Goal: Task Accomplishment & Management: Manage account settings

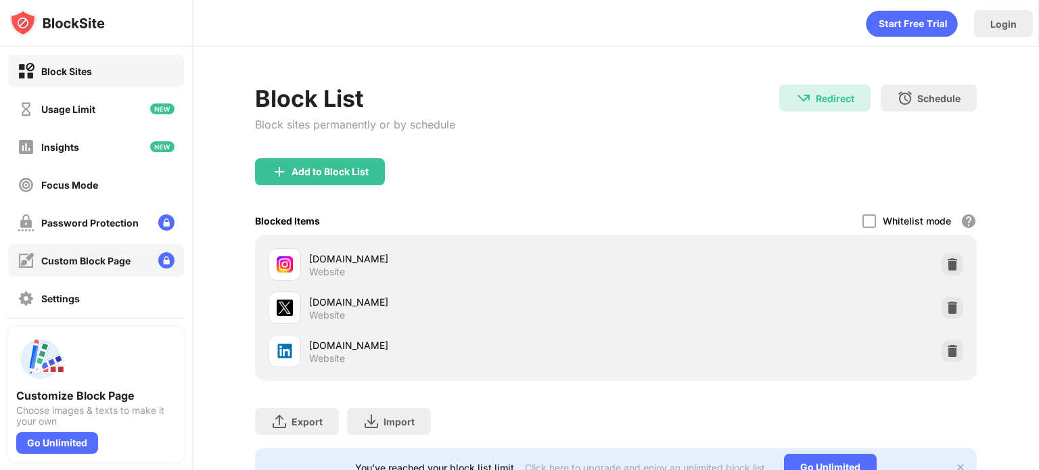
scroll to position [91, 0]
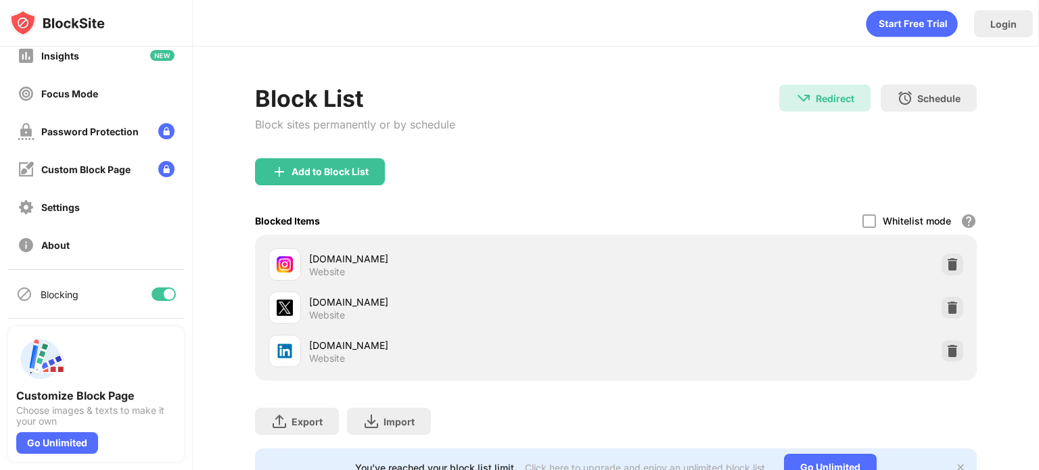
click at [164, 292] on div at bounding box center [169, 294] width 11 height 11
click at [151, 288] on div at bounding box center [163, 294] width 24 height 14
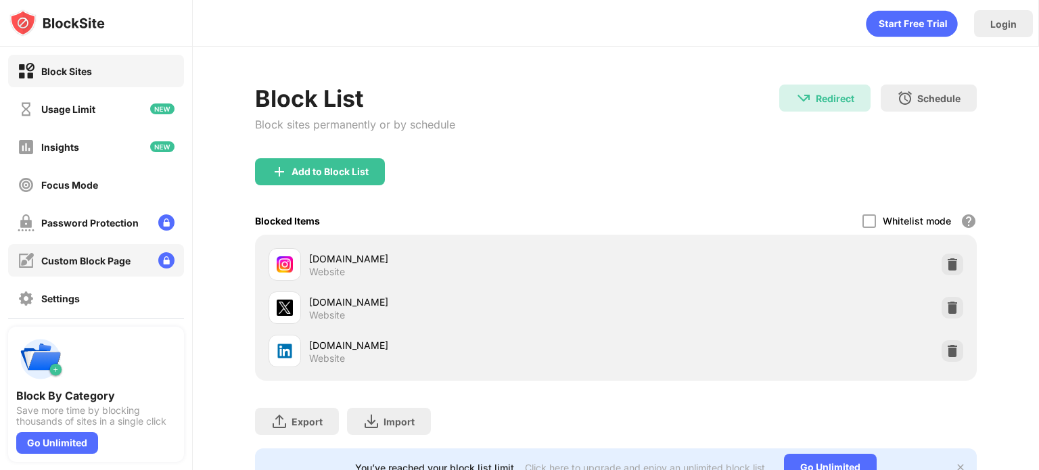
scroll to position [91, 0]
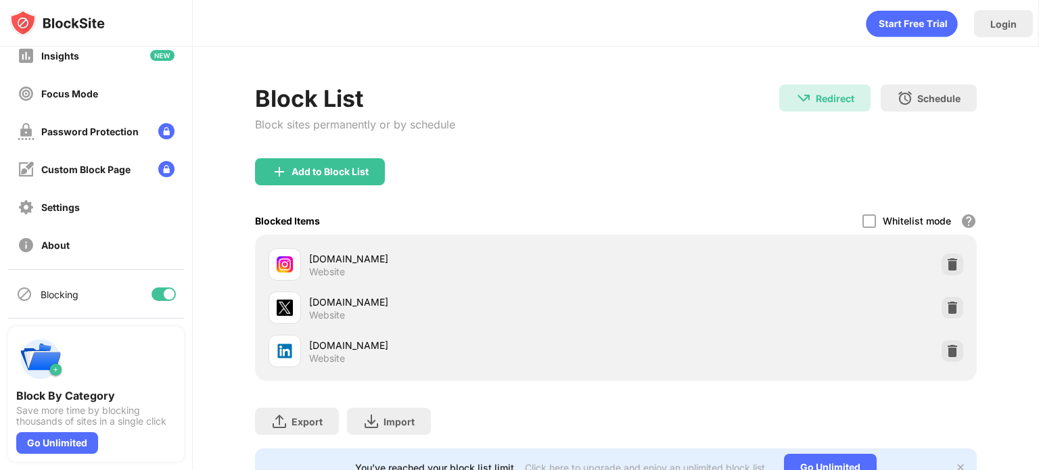
click at [164, 292] on div at bounding box center [169, 294] width 11 height 11
click at [153, 294] on div at bounding box center [158, 294] width 11 height 11
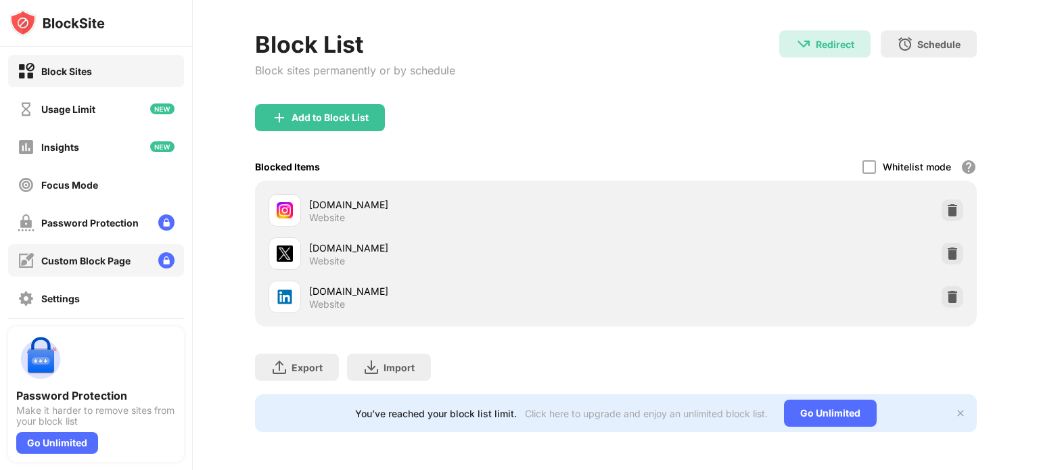
scroll to position [91, 0]
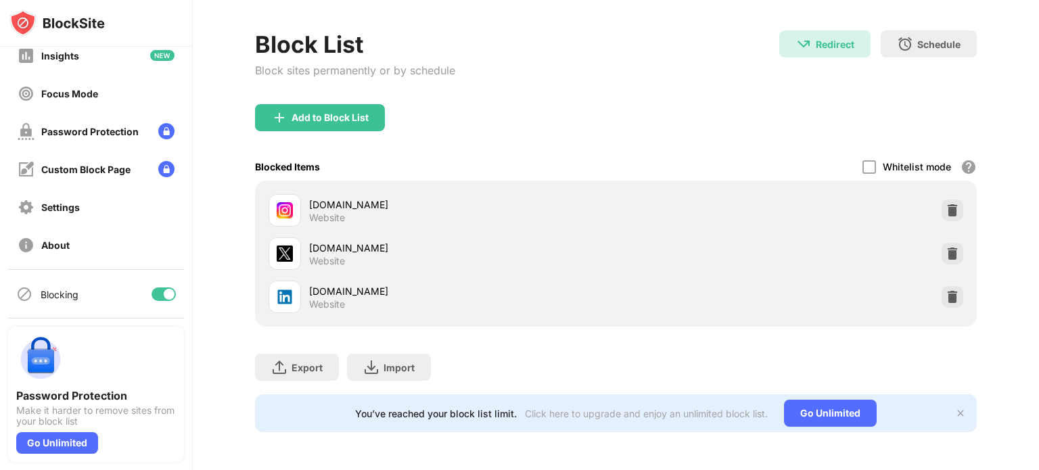
click at [151, 288] on div at bounding box center [163, 294] width 24 height 14
click at [153, 289] on div at bounding box center [158, 294] width 11 height 11
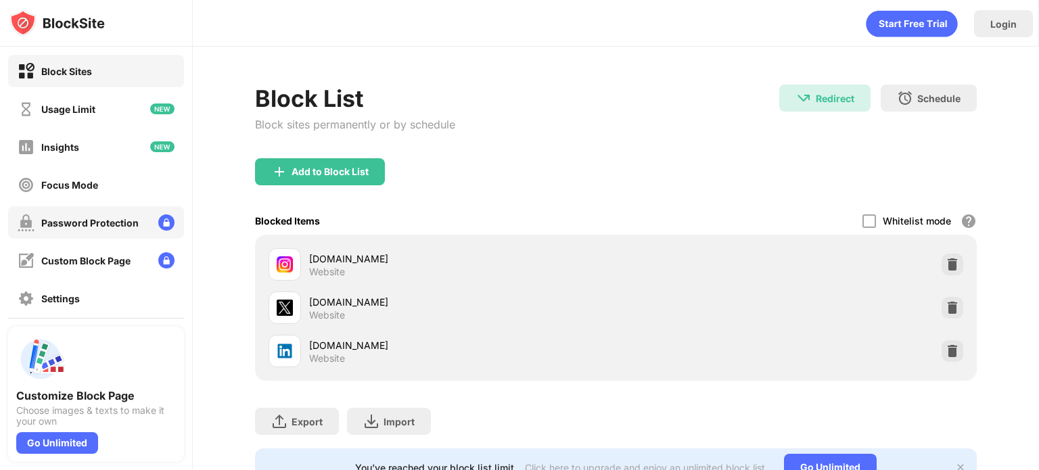
scroll to position [91, 0]
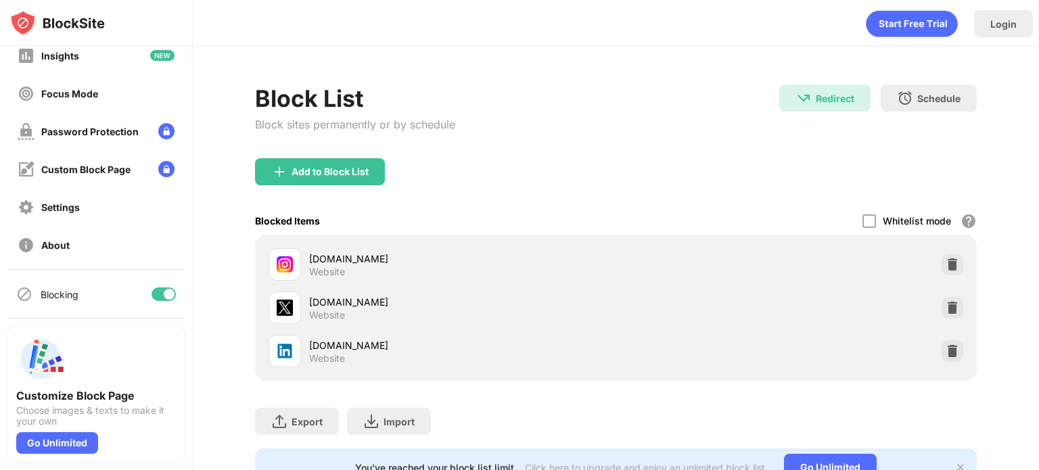
click at [151, 293] on div at bounding box center [163, 294] width 24 height 14
drag, startPoint x: 147, startPoint y: 286, endPoint x: 147, endPoint y: 296, distance: 10.2
click at [147, 296] on div "Blocking" at bounding box center [96, 294] width 176 height 32
click at [153, 296] on div at bounding box center [158, 294] width 11 height 11
click at [204, 308] on div "Block List Block sites permanently or by schedule Redirect Redirect to [DOMAIN_…" at bounding box center [616, 285] width 846 height 477
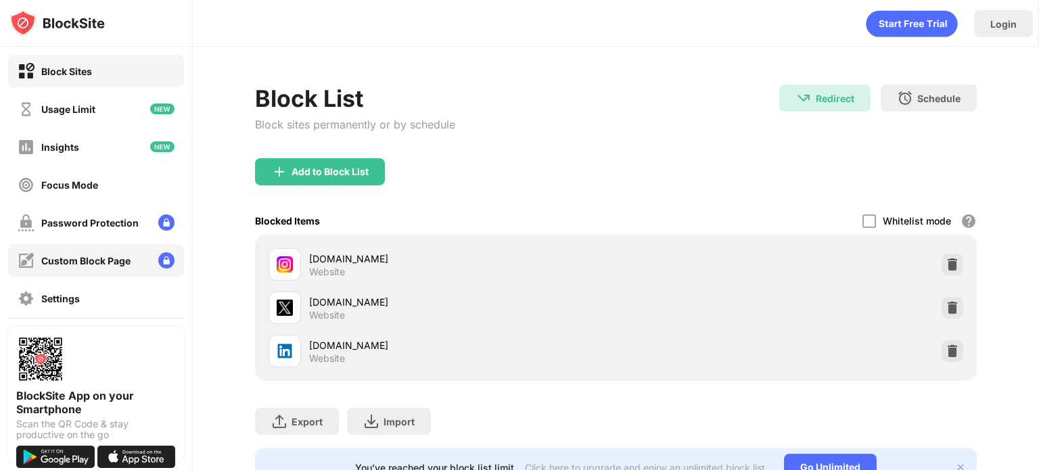
scroll to position [91, 0]
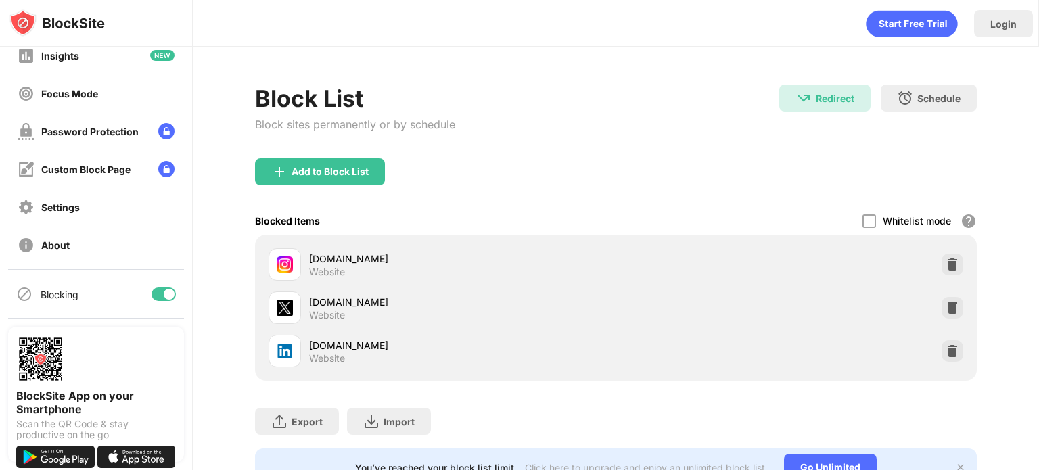
click at [151, 299] on div at bounding box center [163, 294] width 24 height 14
click at [311, 80] on div "Block List Block sites permanently or by schedule Redirect Redirect to [DOMAIN_…" at bounding box center [616, 285] width 846 height 477
click at [153, 298] on div at bounding box center [163, 294] width 24 height 14
